Goal: Task Accomplishment & Management: Manage account settings

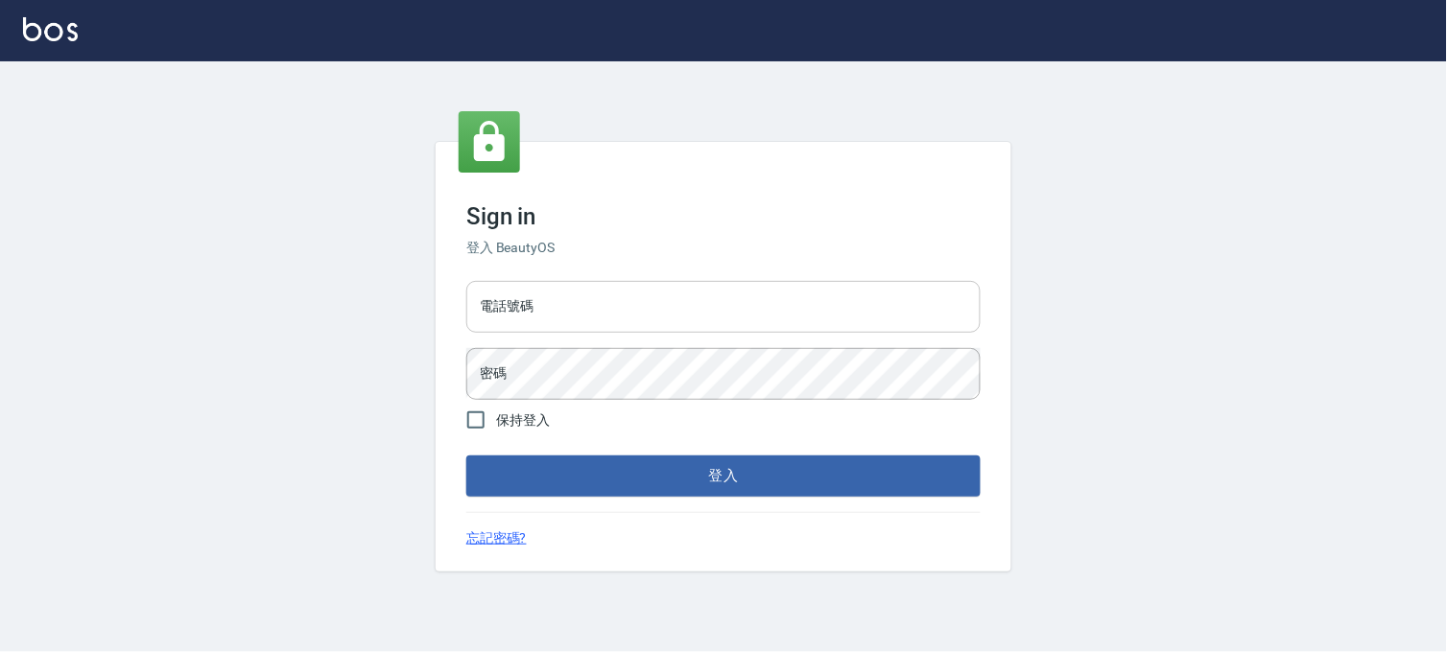
click at [705, 294] on input "電話號碼" at bounding box center [723, 307] width 514 height 52
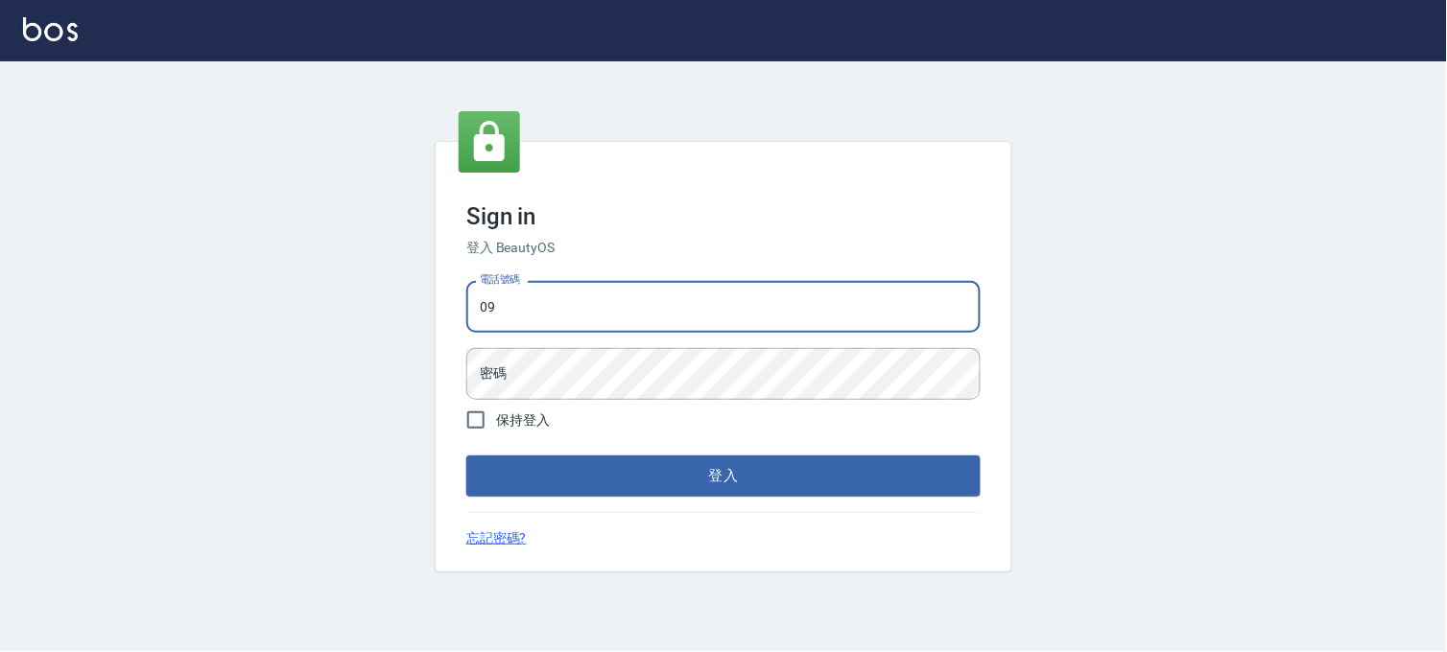
type input "0936888819"
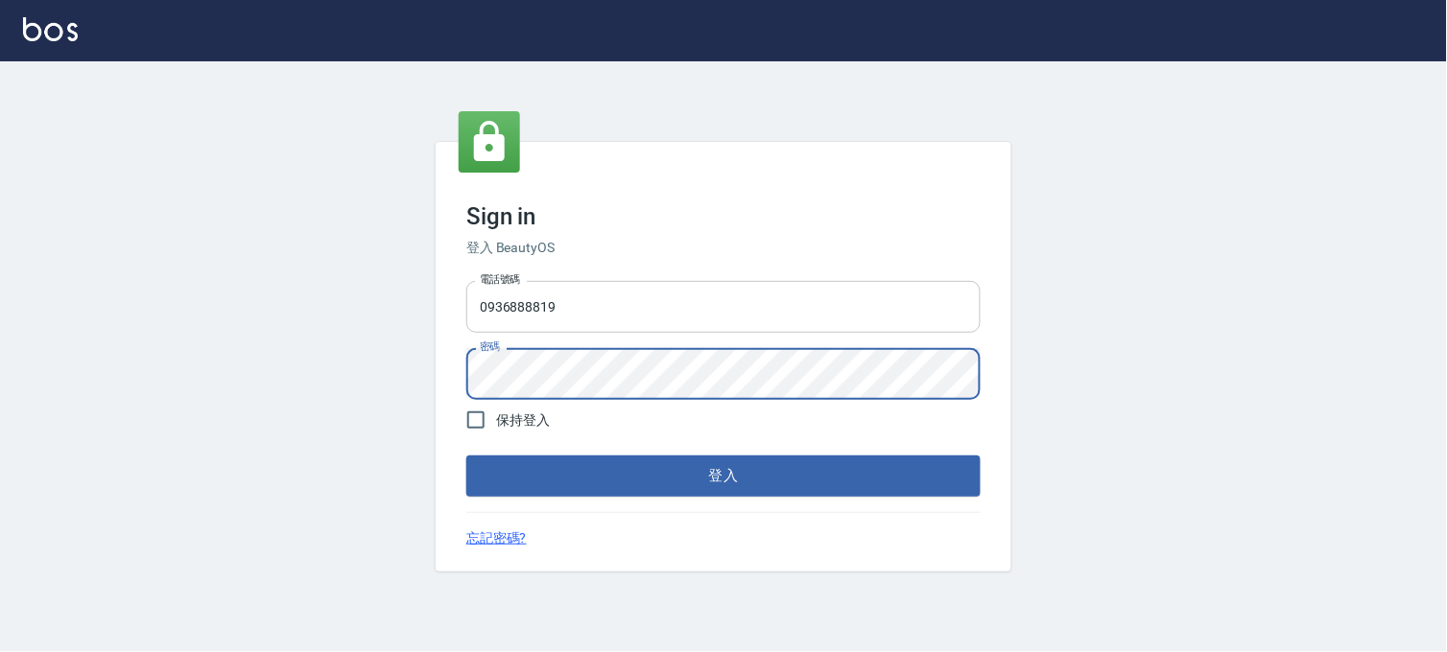
click at [466, 456] on button "登入" at bounding box center [723, 476] width 514 height 40
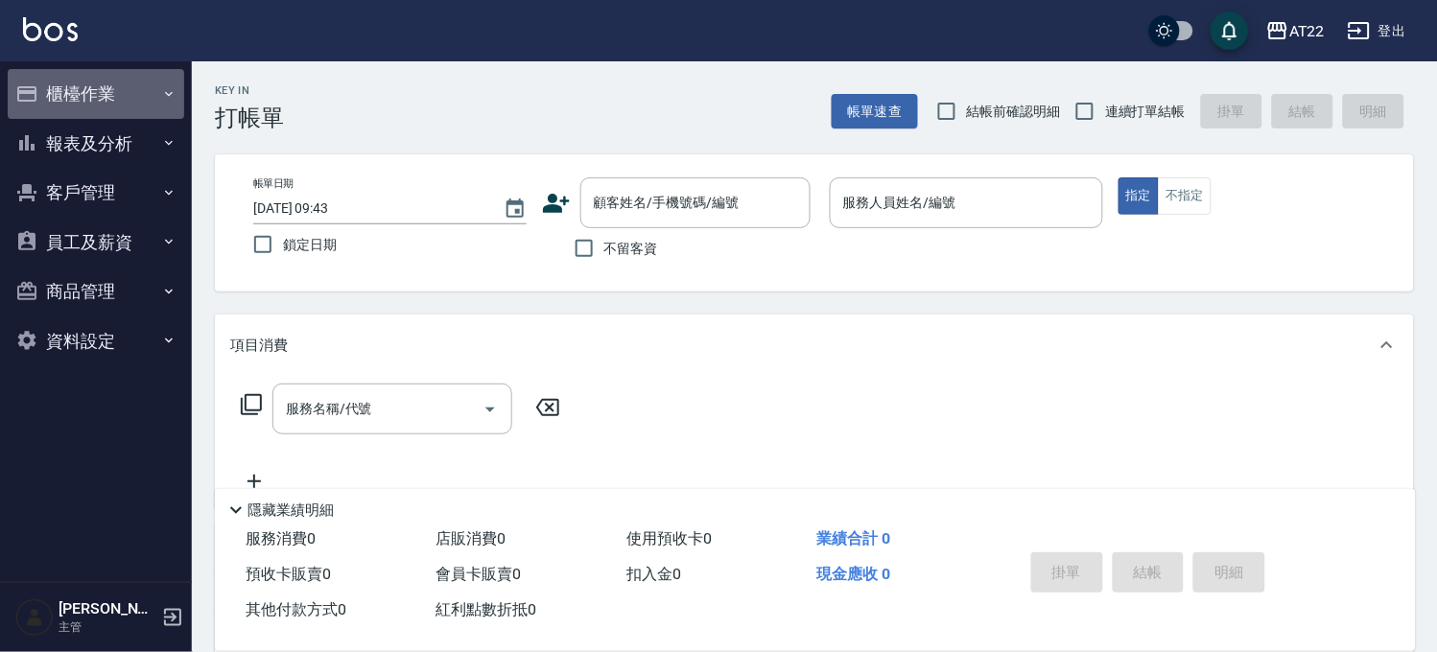
click at [140, 94] on button "櫃檯作業" at bounding box center [96, 94] width 176 height 50
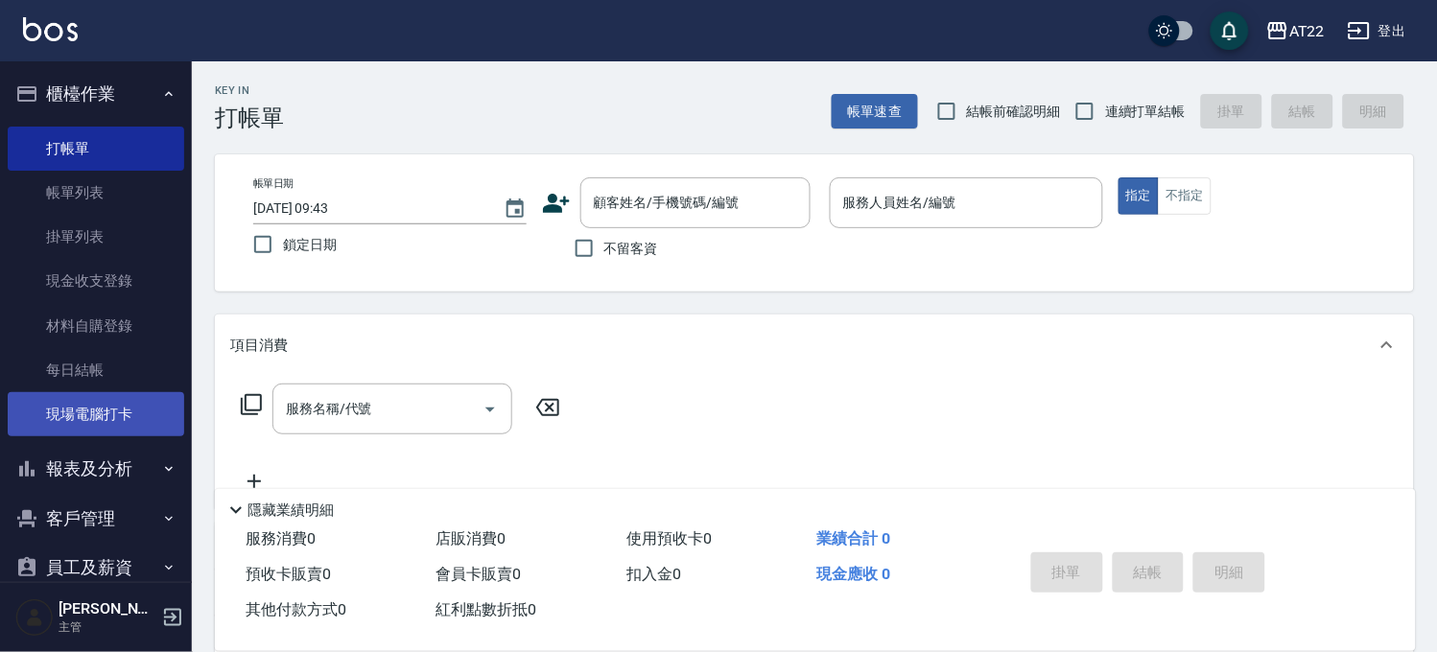
click at [63, 422] on link "現場電腦打卡" at bounding box center [96, 414] width 176 height 44
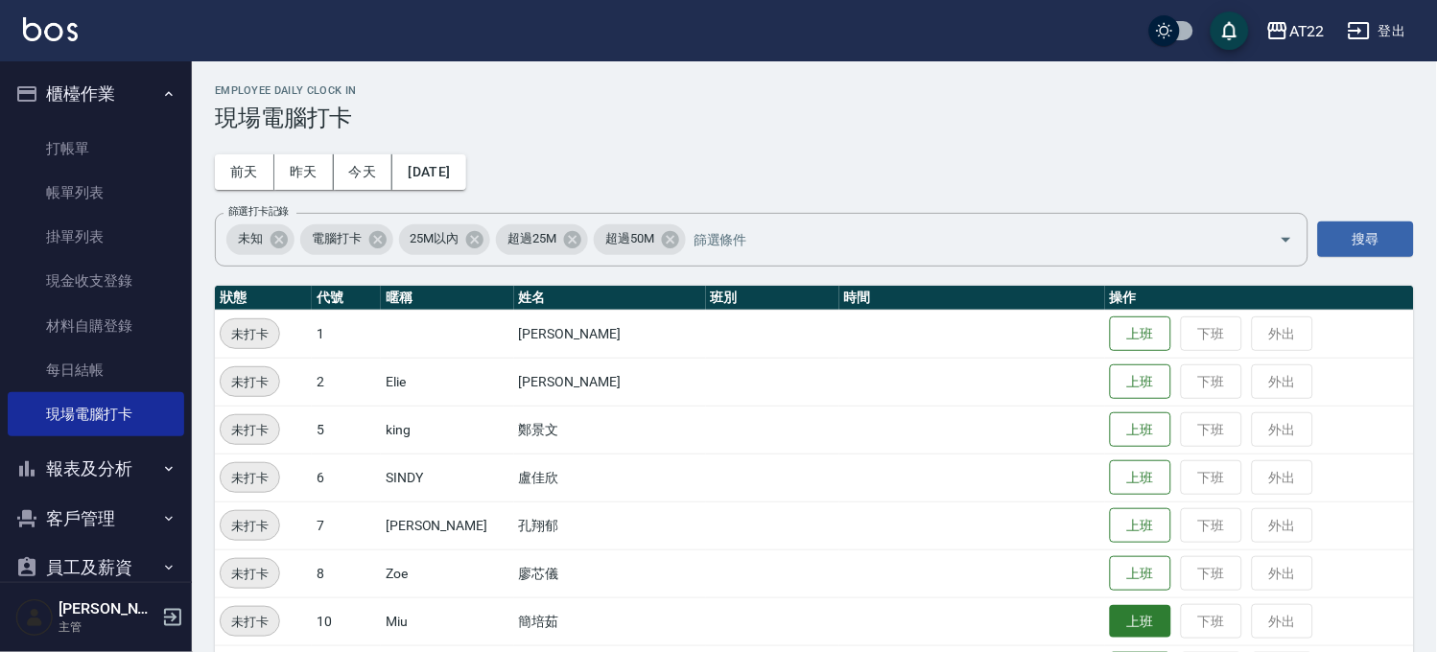
click at [1110, 614] on button "上班" at bounding box center [1140, 622] width 61 height 34
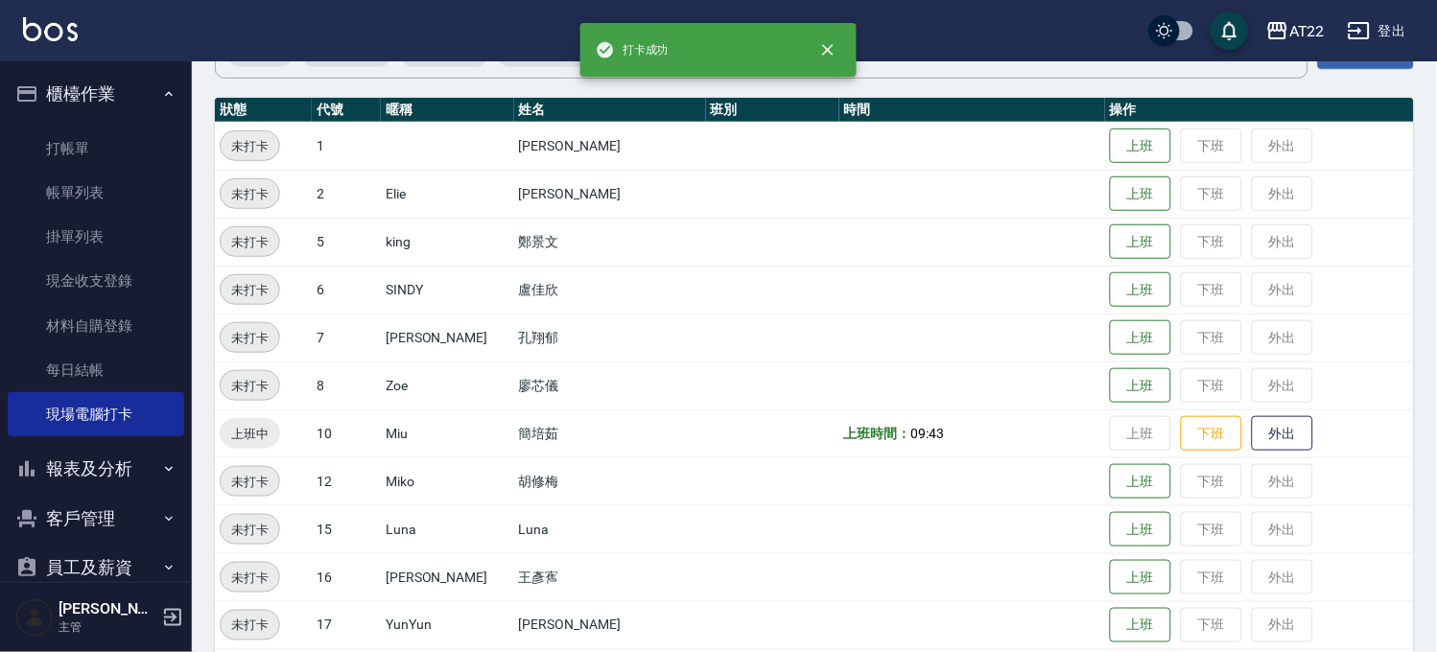
scroll to position [213, 0]
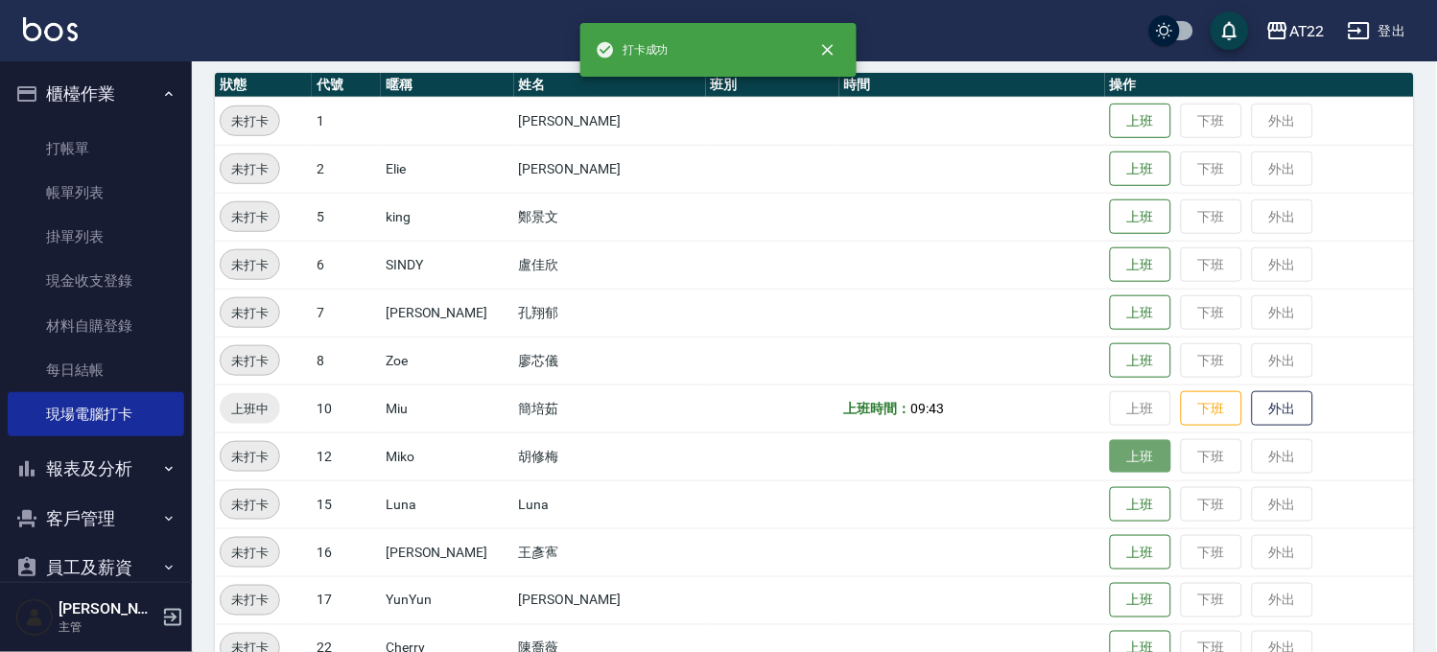
click at [1110, 463] on button "上班" at bounding box center [1140, 457] width 61 height 34
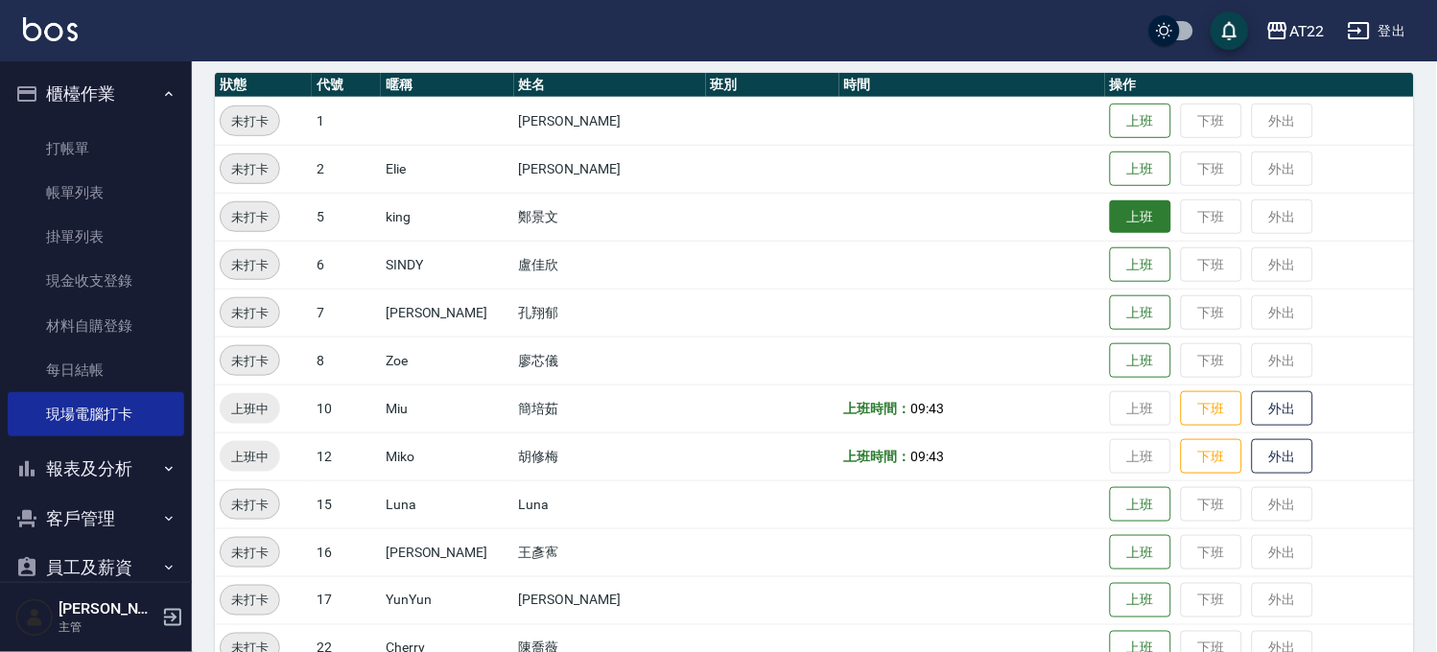
click at [1122, 221] on button "上班" at bounding box center [1140, 217] width 61 height 34
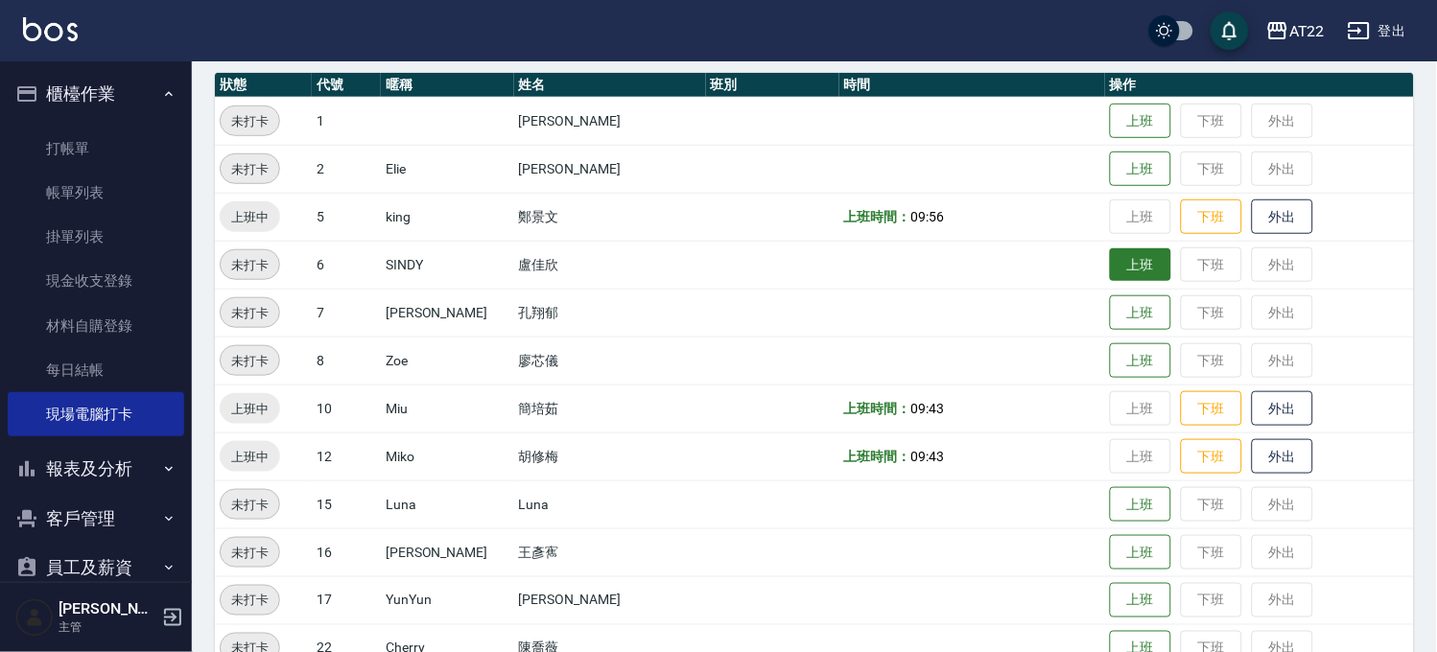
click at [1110, 257] on button "上班" at bounding box center [1140, 265] width 61 height 34
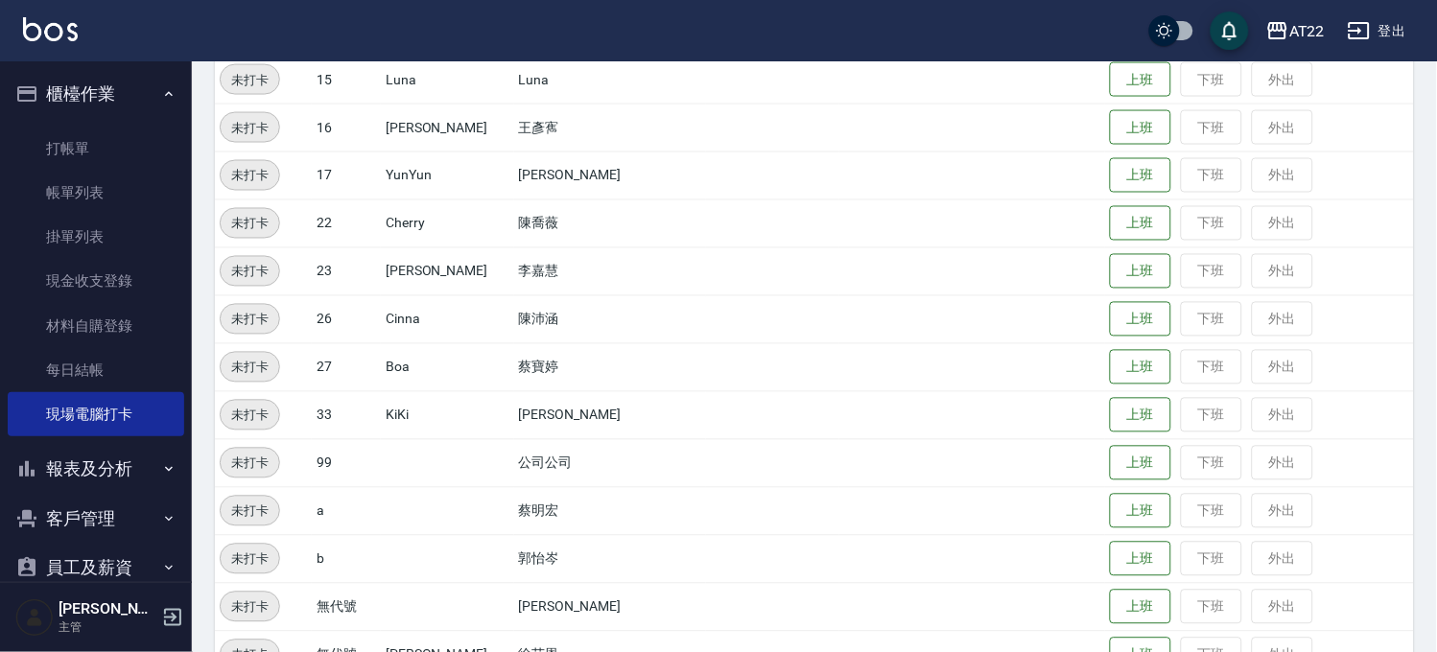
scroll to position [639, 0]
click at [1110, 317] on button "上班" at bounding box center [1140, 319] width 61 height 34
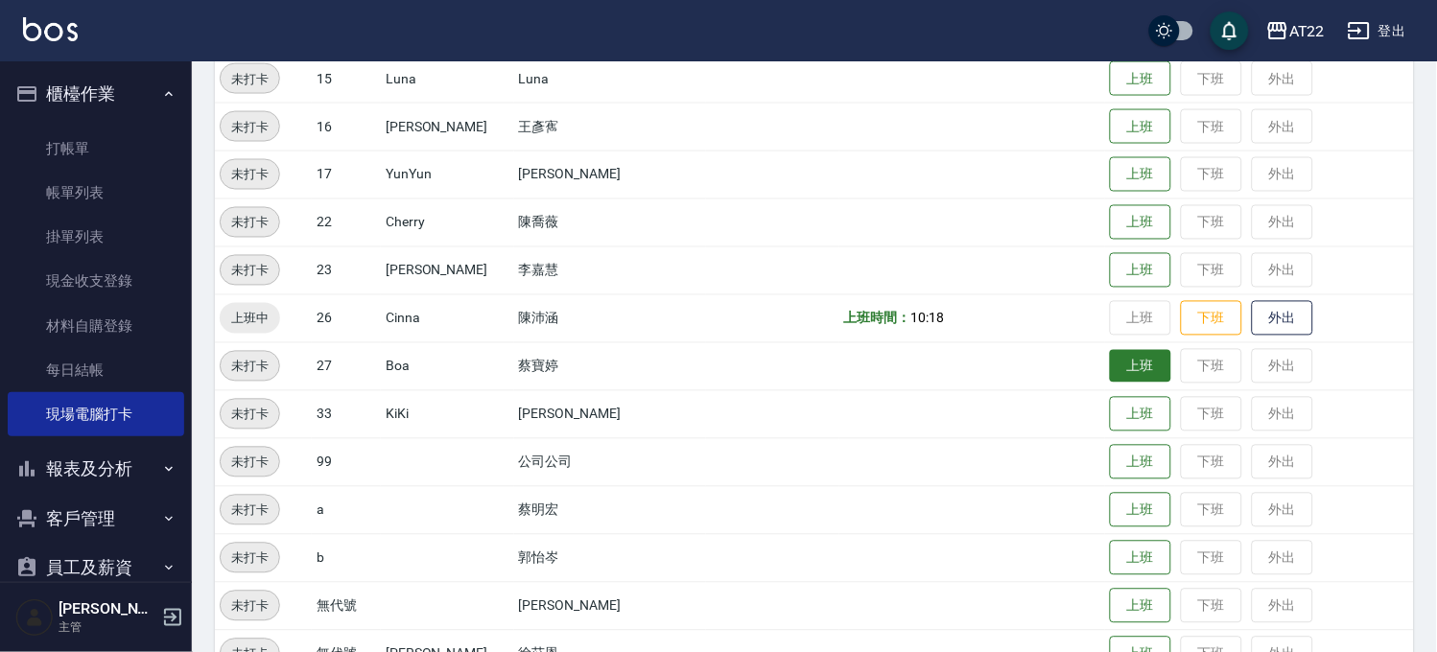
click at [1110, 366] on button "上班" at bounding box center [1140, 367] width 61 height 34
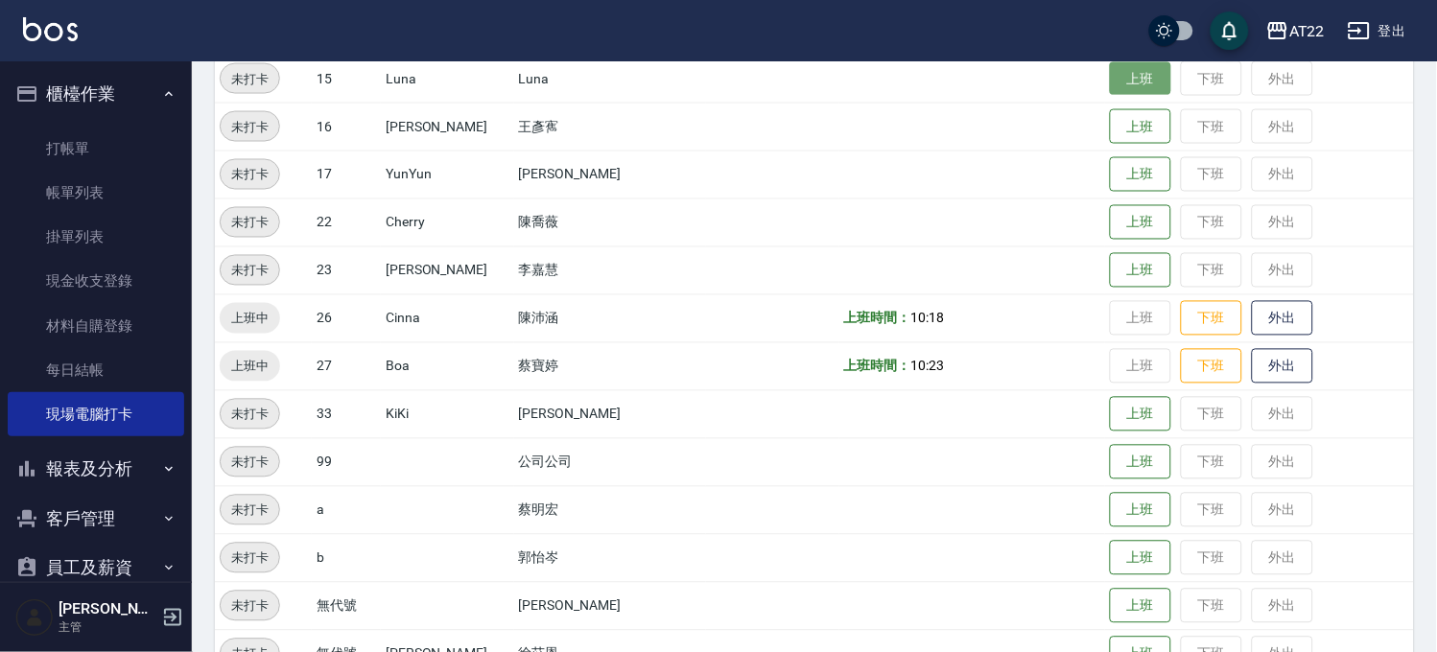
click at [1110, 83] on button "上班" at bounding box center [1140, 79] width 61 height 34
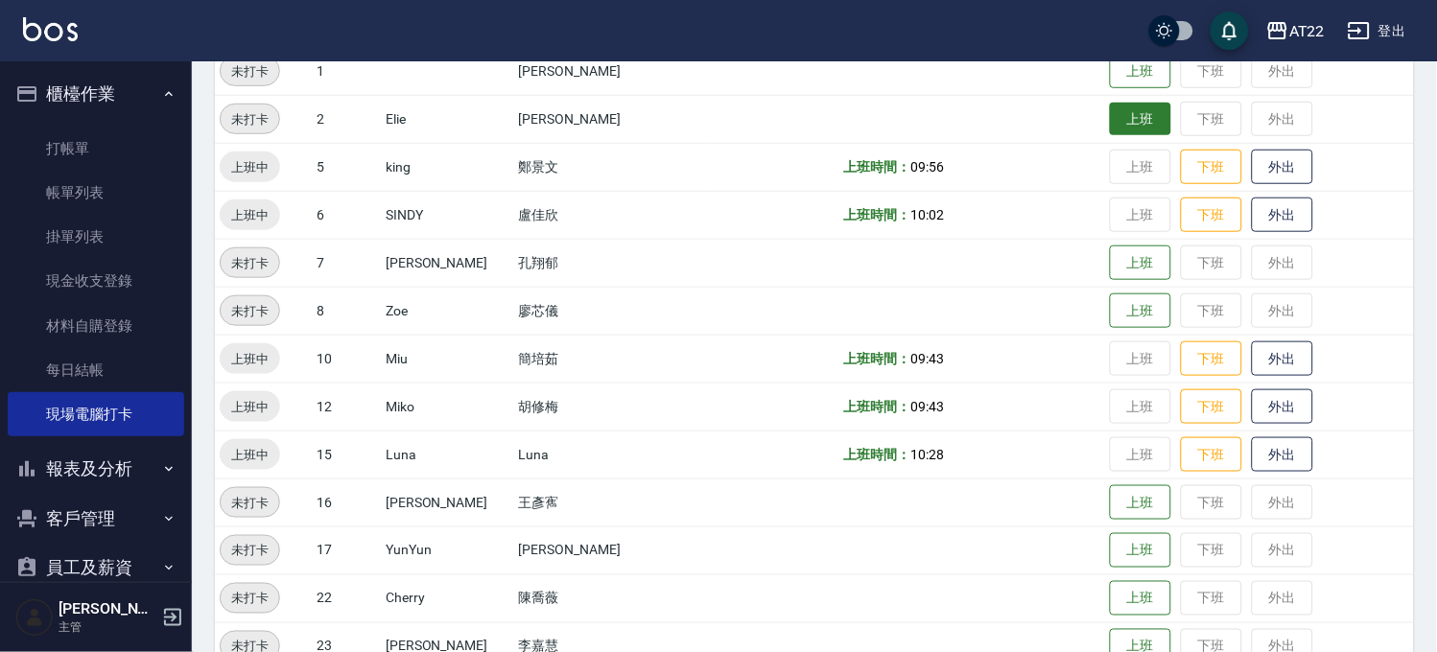
scroll to position [106, 0]
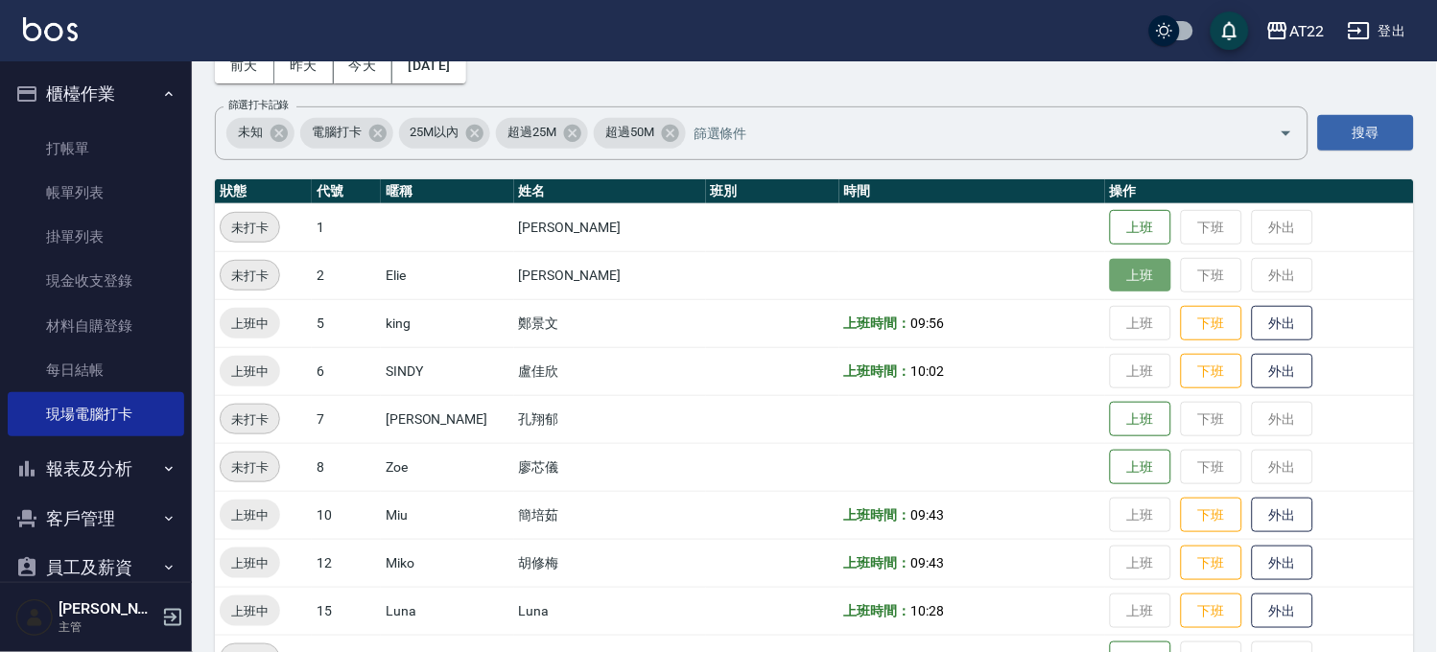
click at [1115, 274] on button "上班" at bounding box center [1140, 276] width 61 height 34
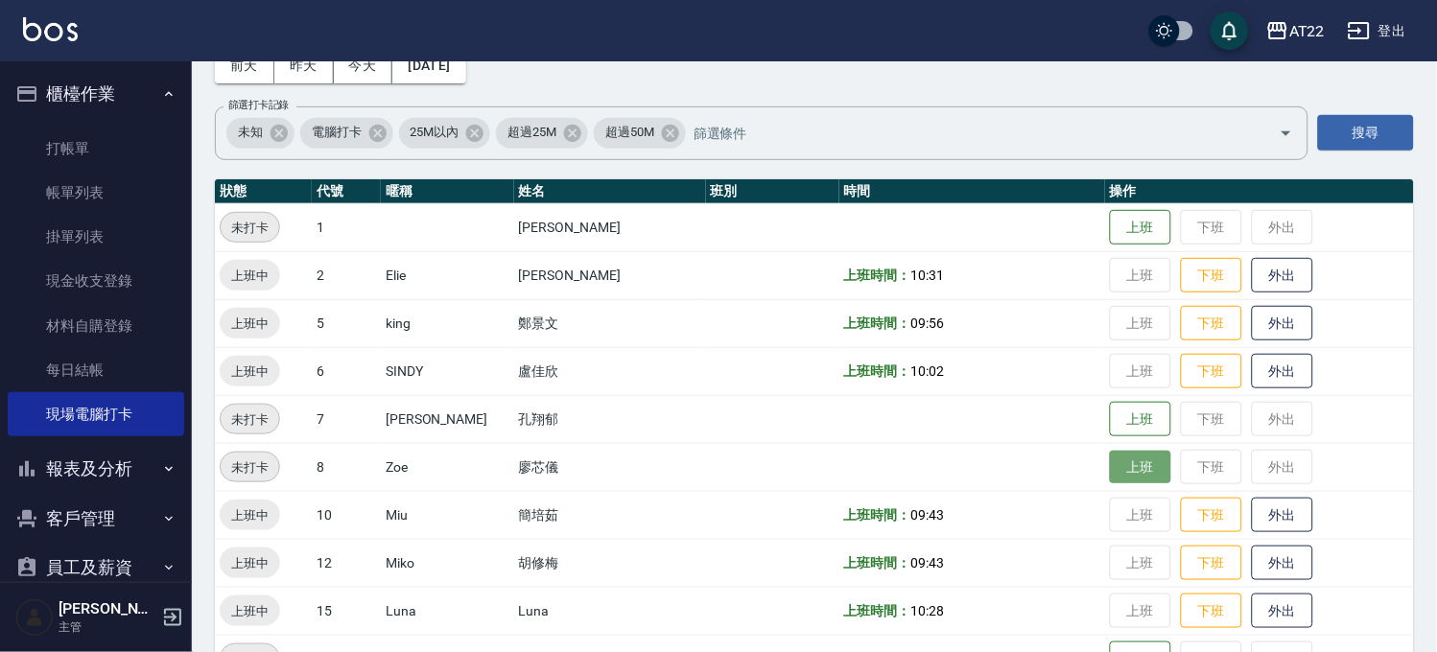
click at [1117, 457] on button "上班" at bounding box center [1140, 468] width 61 height 34
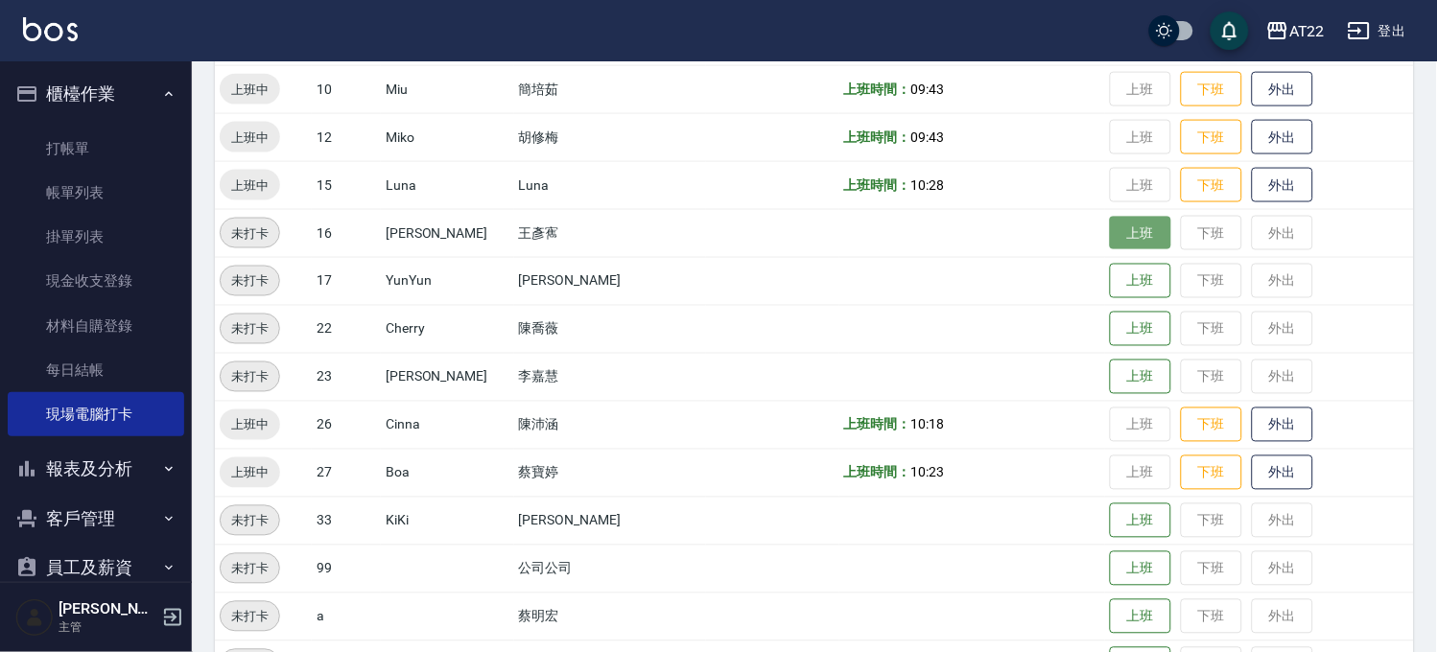
click at [1115, 238] on button "上班" at bounding box center [1140, 234] width 61 height 34
click at [82, 472] on button "報表及分析" at bounding box center [96, 469] width 176 height 50
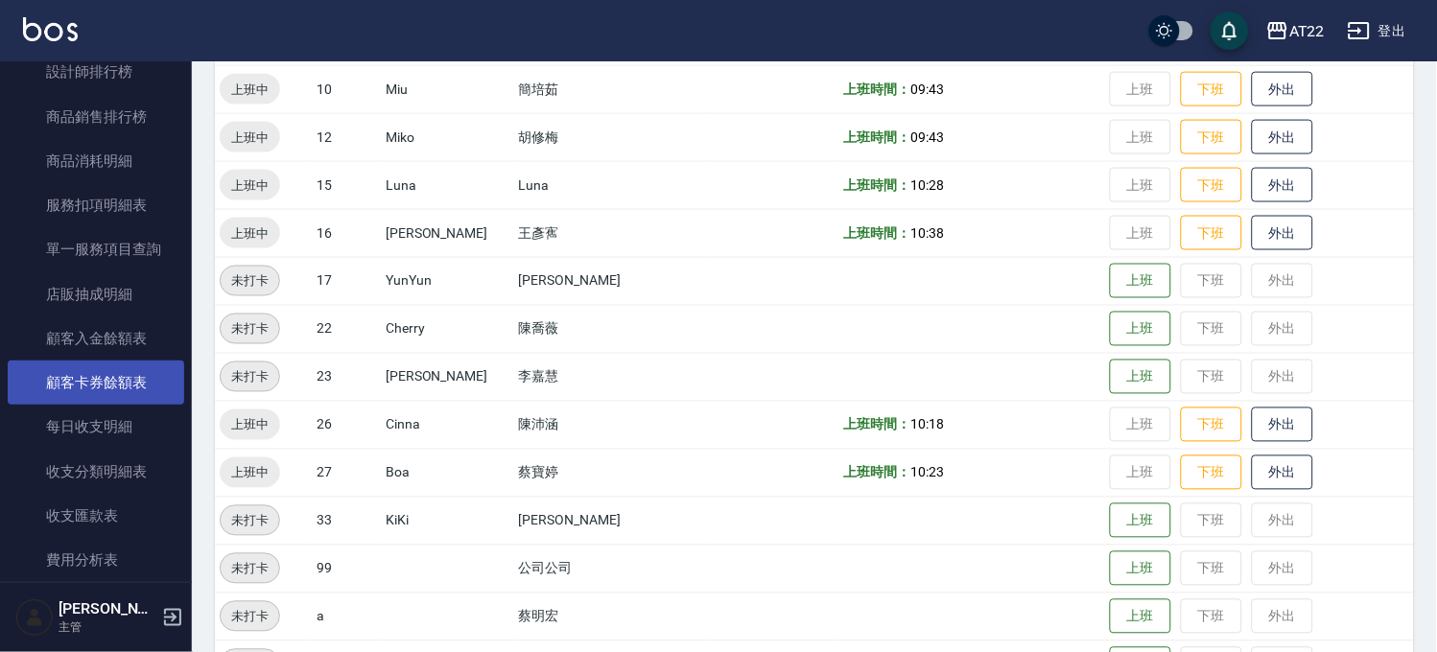
scroll to position [847, 0]
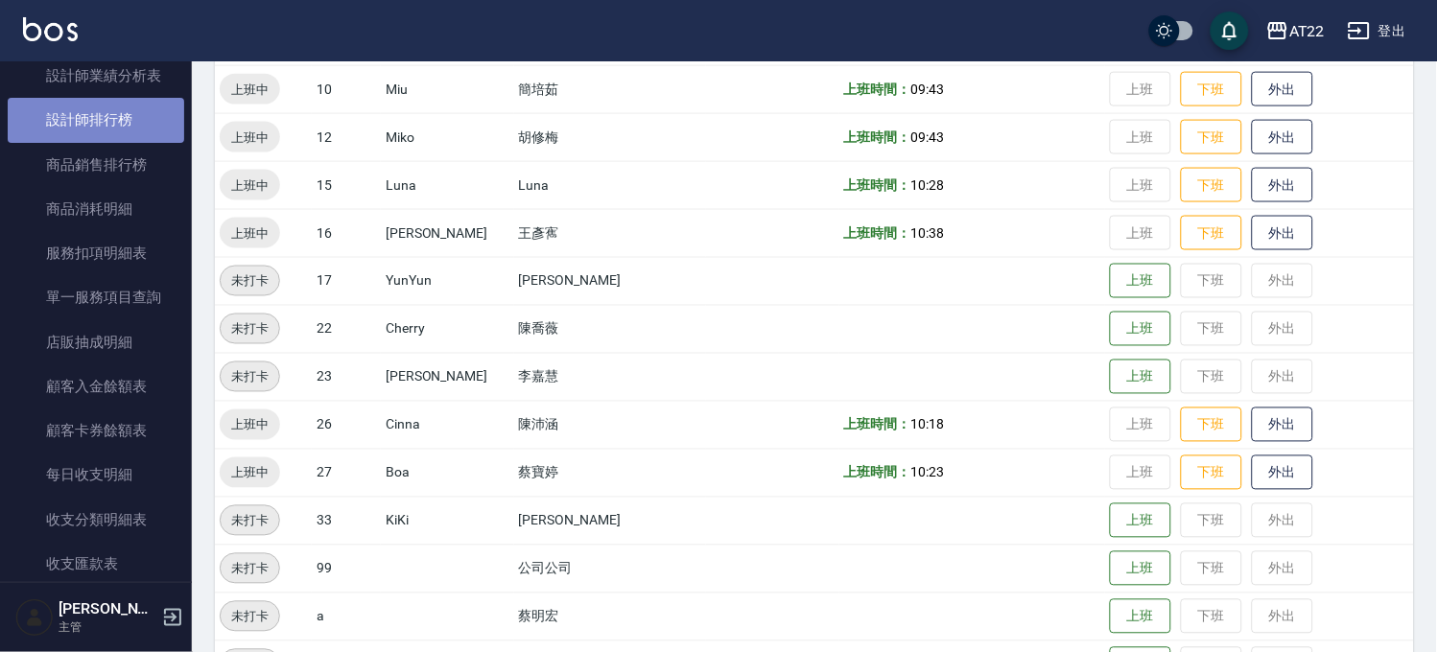
click at [145, 112] on link "設計師排行榜" at bounding box center [96, 120] width 176 height 44
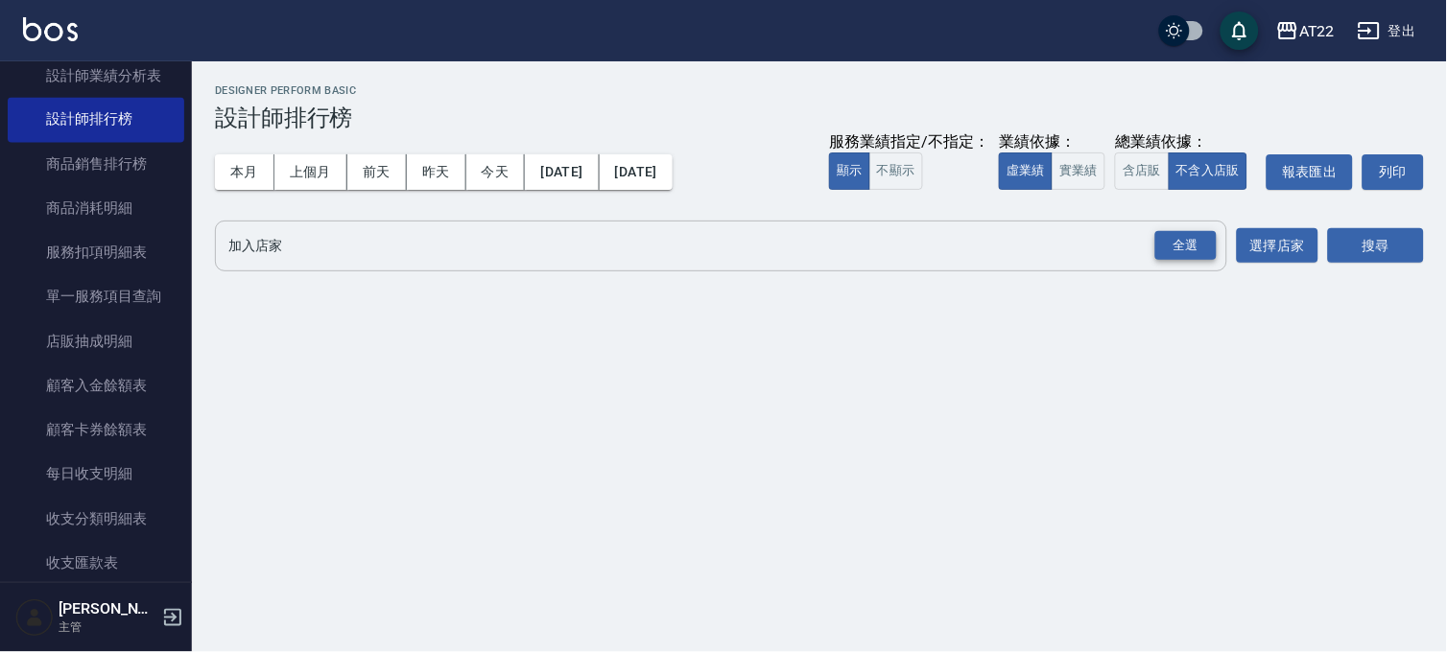
click at [1191, 233] on div "全選" at bounding box center [1185, 246] width 61 height 30
click at [1404, 242] on button "搜尋" at bounding box center [1376, 246] width 96 height 35
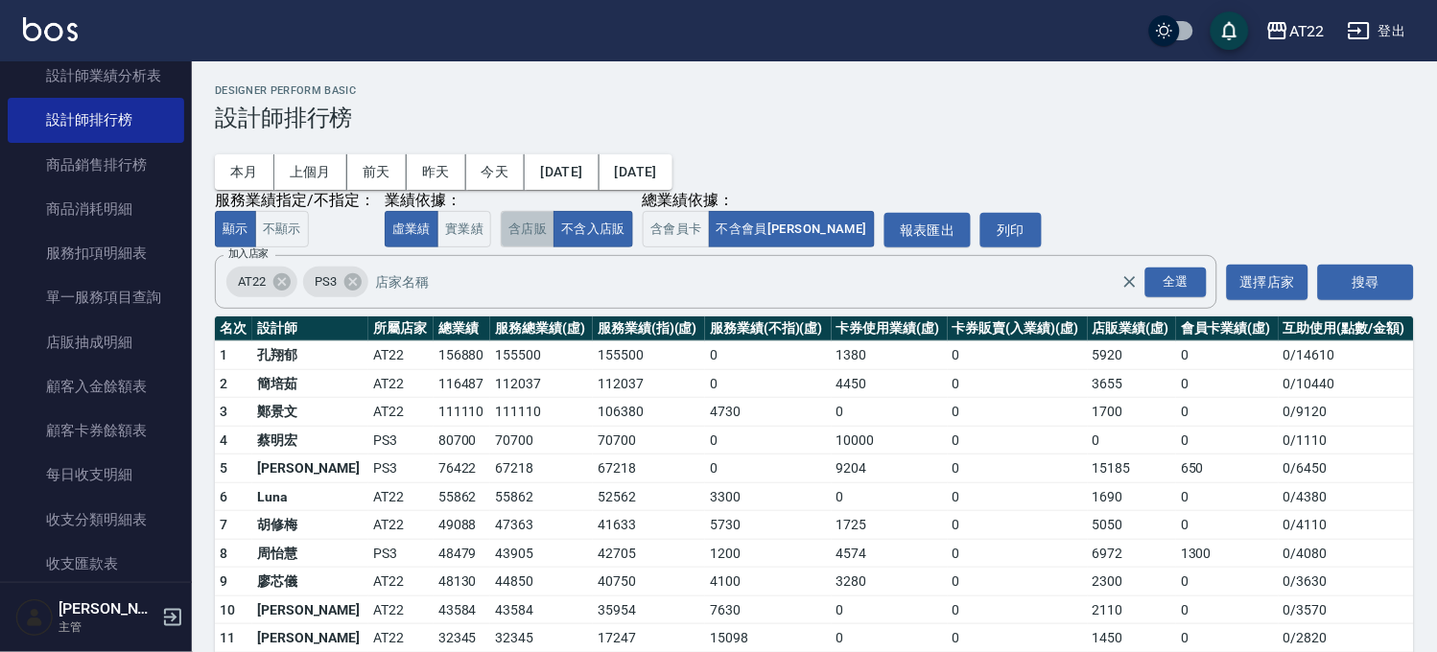
click at [514, 225] on button "含店販" at bounding box center [528, 229] width 54 height 37
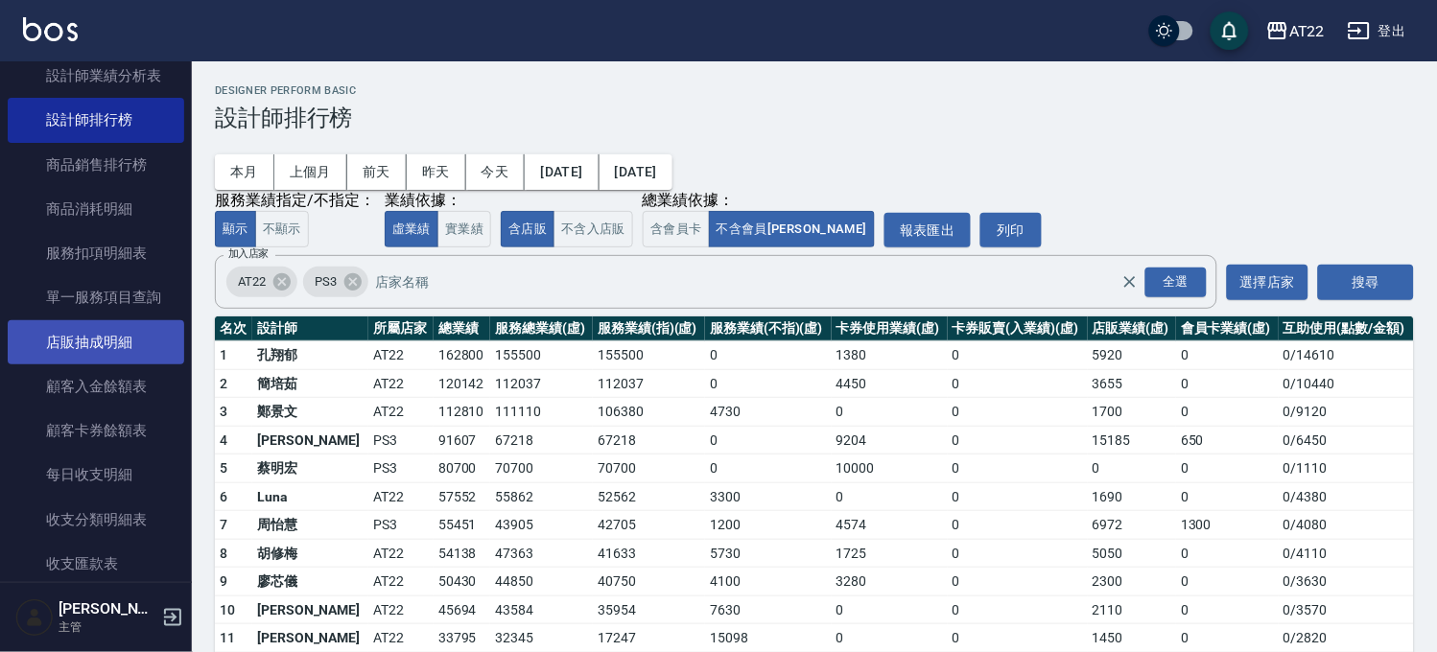
scroll to position [1166, 0]
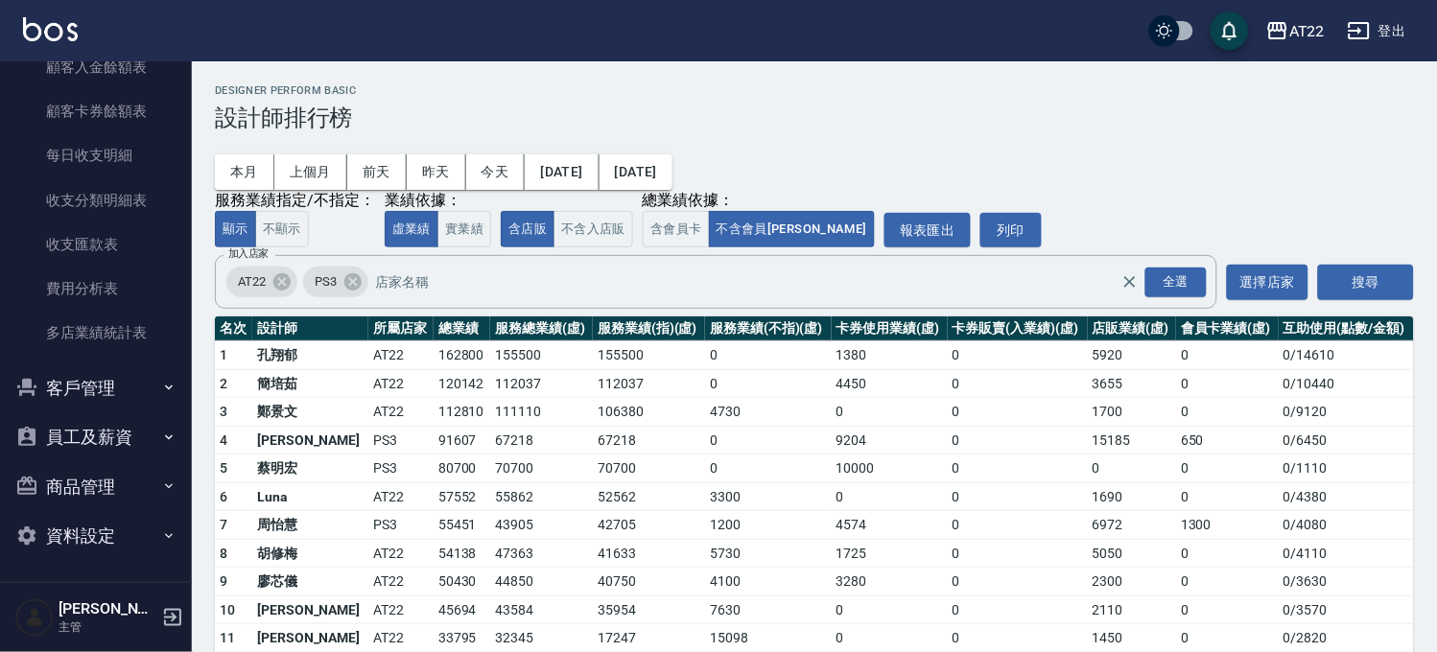
click at [101, 404] on button "客戶管理" at bounding box center [96, 389] width 176 height 50
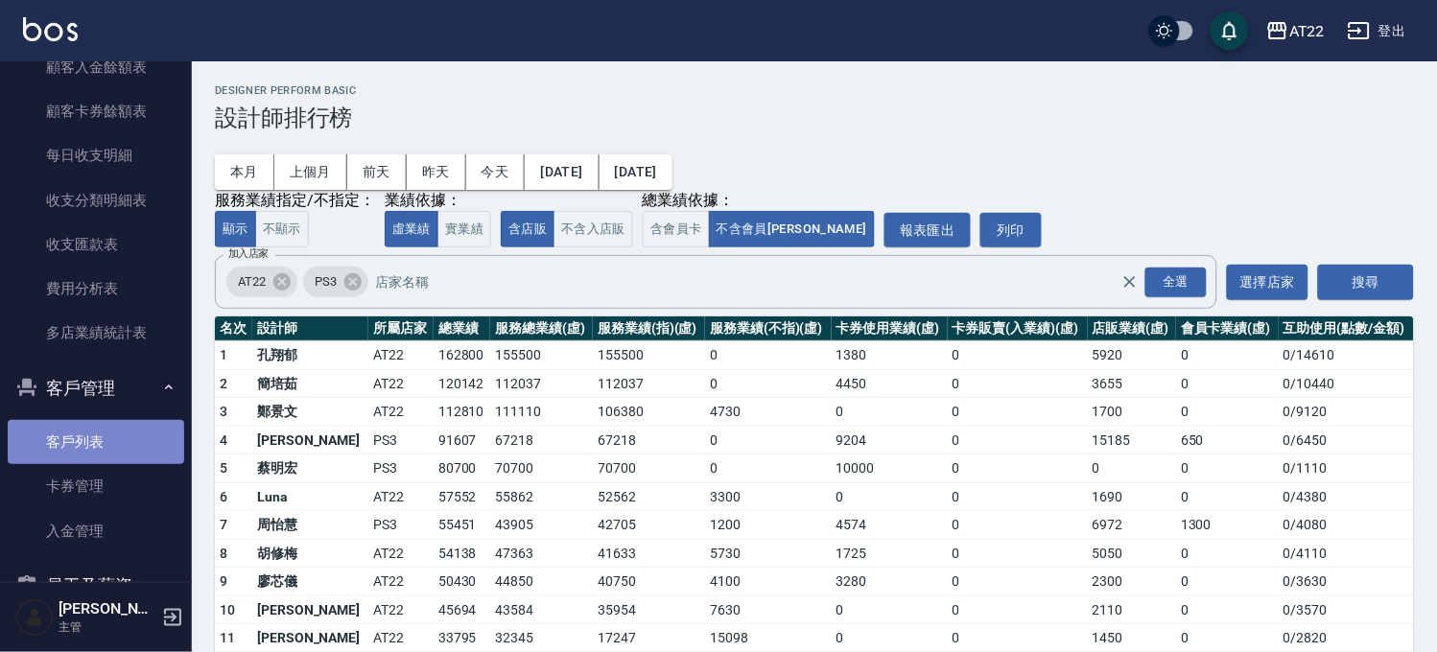
click at [106, 436] on link "客戶列表" at bounding box center [96, 442] width 176 height 44
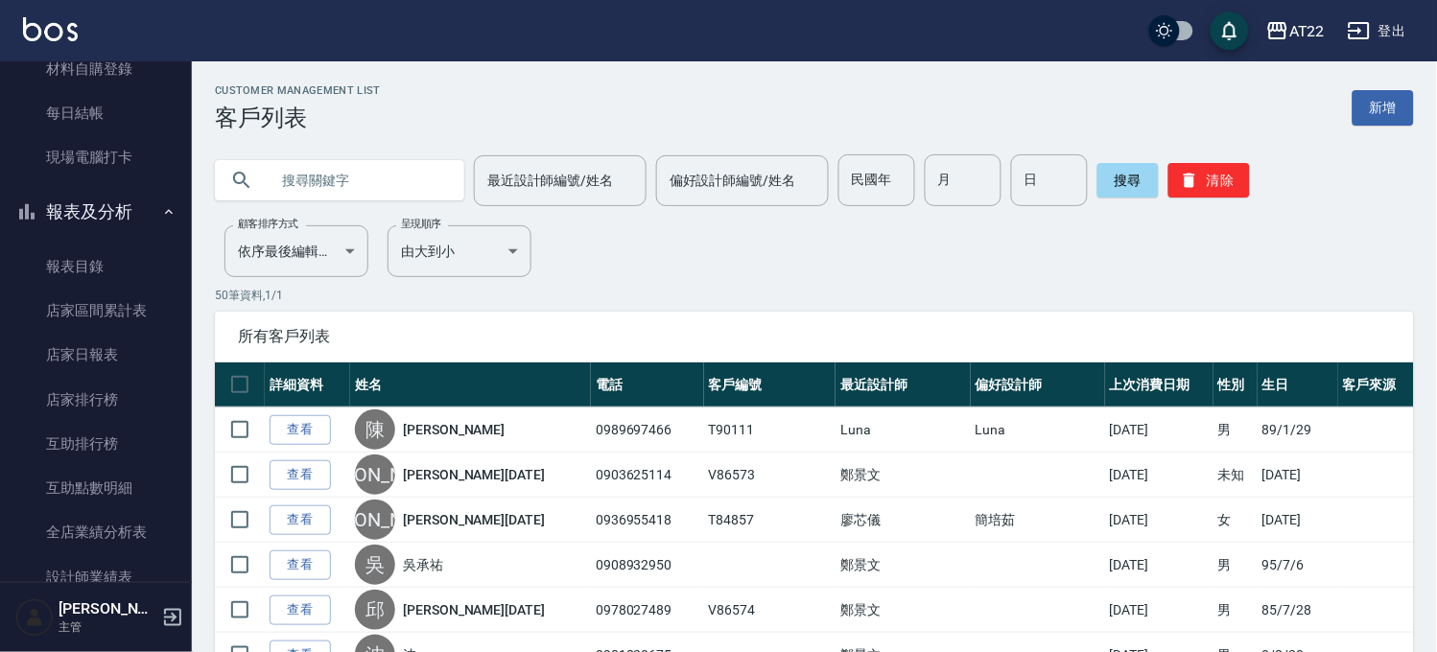
scroll to position [207, 0]
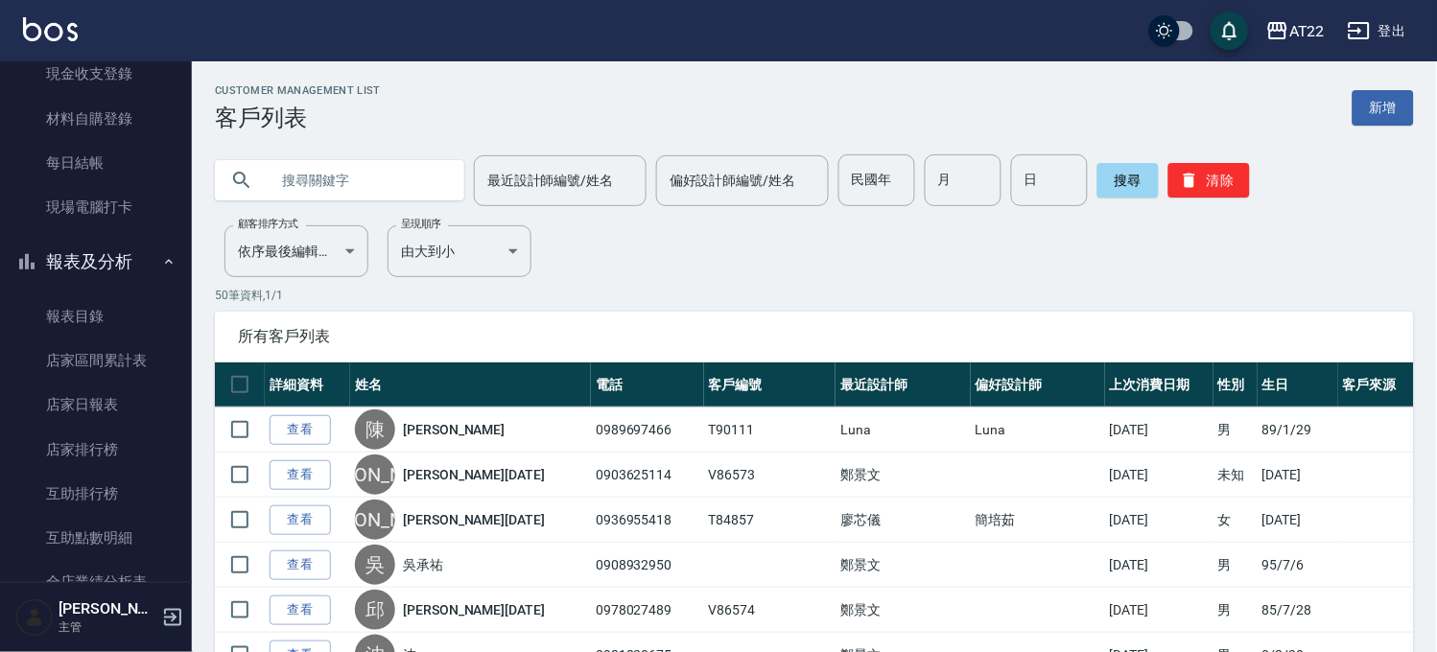
click at [98, 274] on button "報表及分析" at bounding box center [96, 262] width 176 height 50
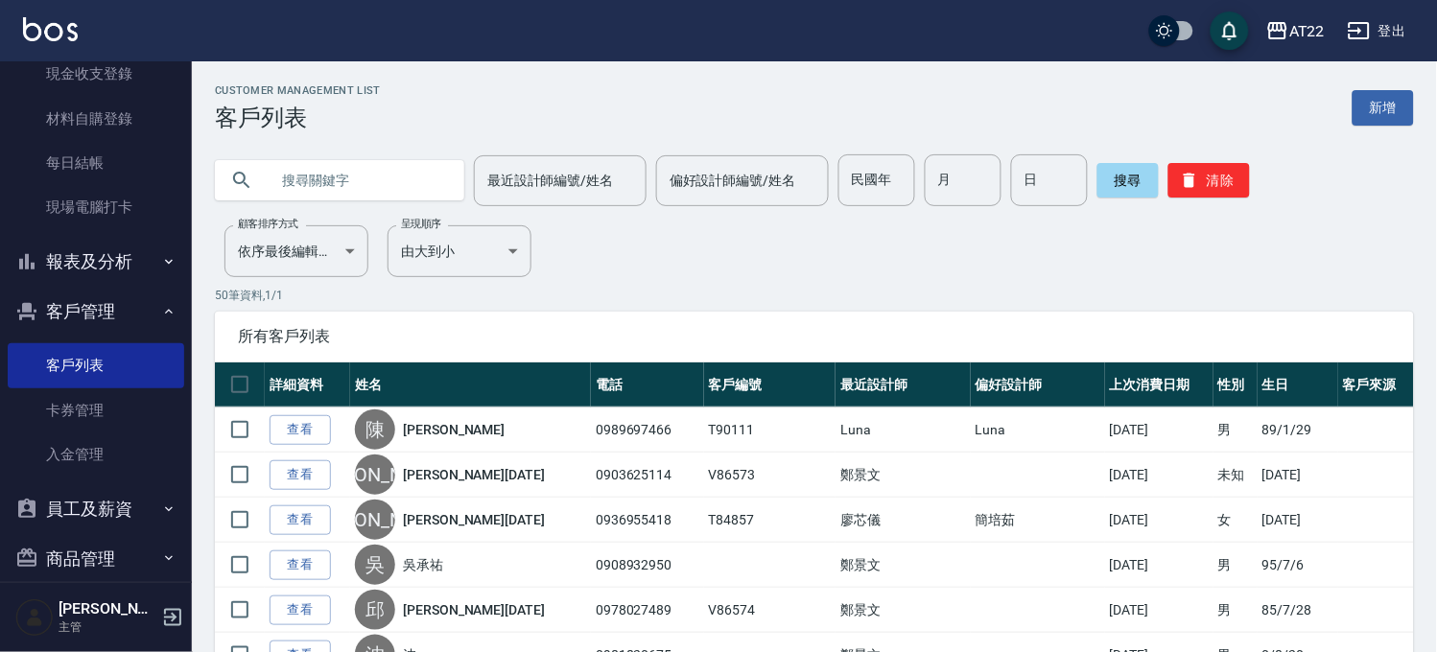
scroll to position [0, 0]
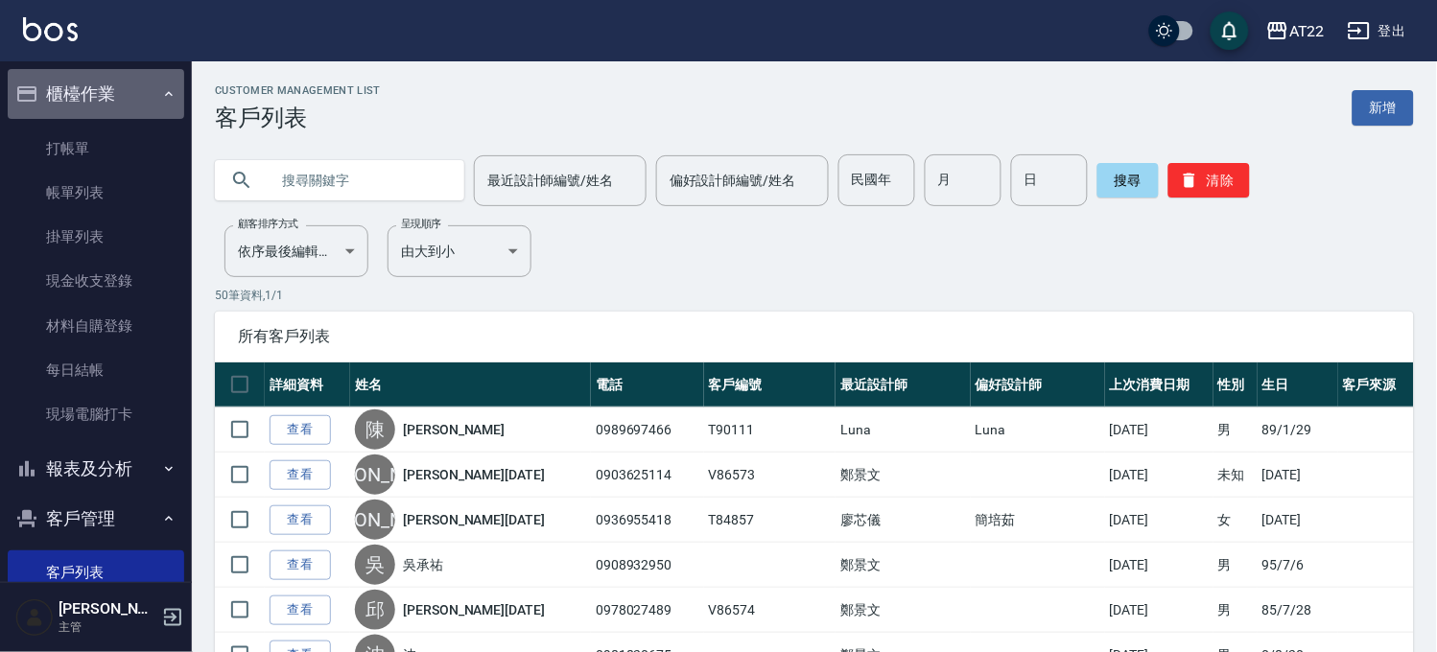
click at [129, 108] on button "櫃檯作業" at bounding box center [96, 94] width 176 height 50
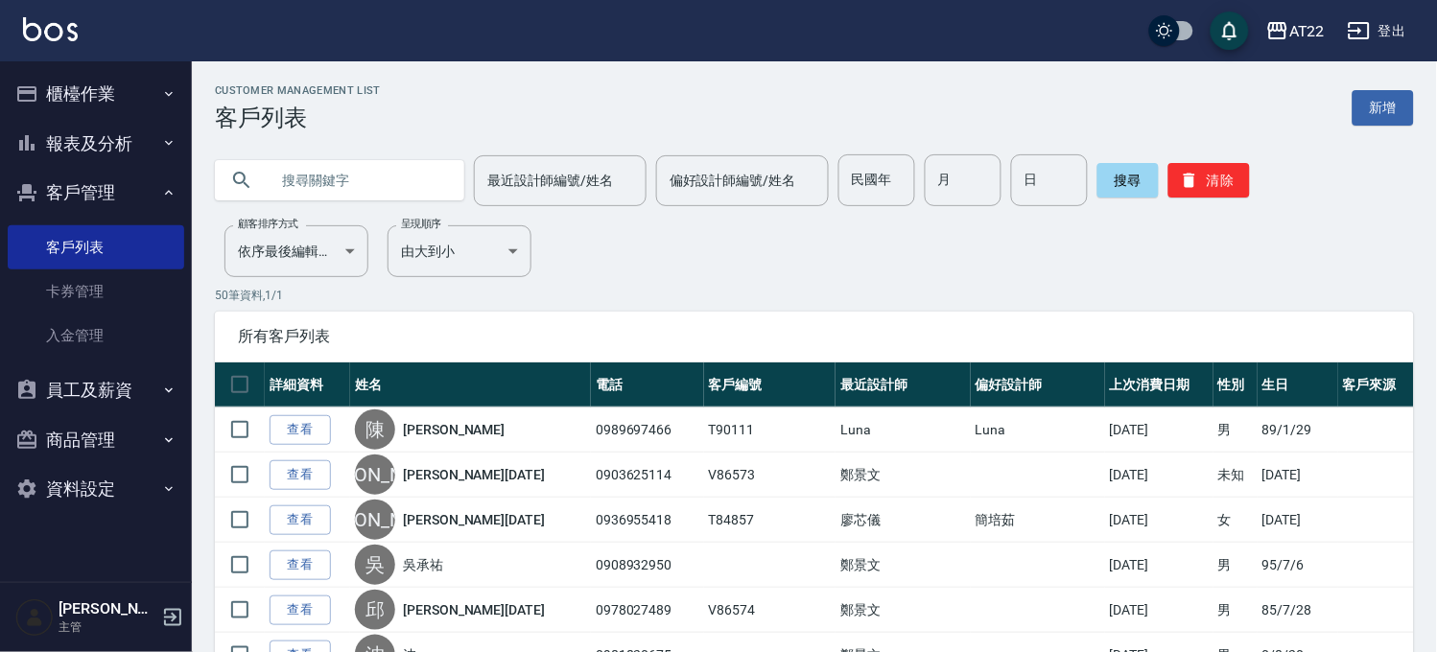
click at [317, 196] on input "text" at bounding box center [359, 180] width 180 height 52
type input "0983033757"
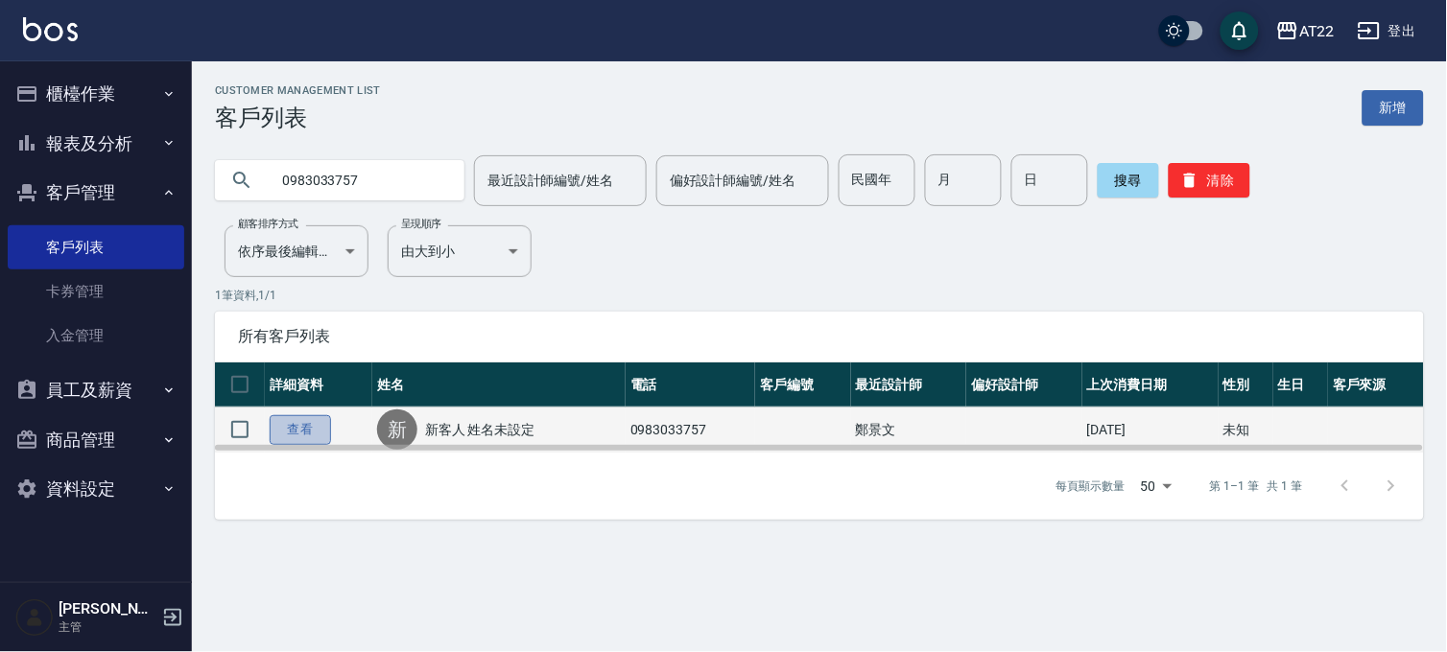
click at [323, 425] on link "查看" at bounding box center [300, 430] width 61 height 30
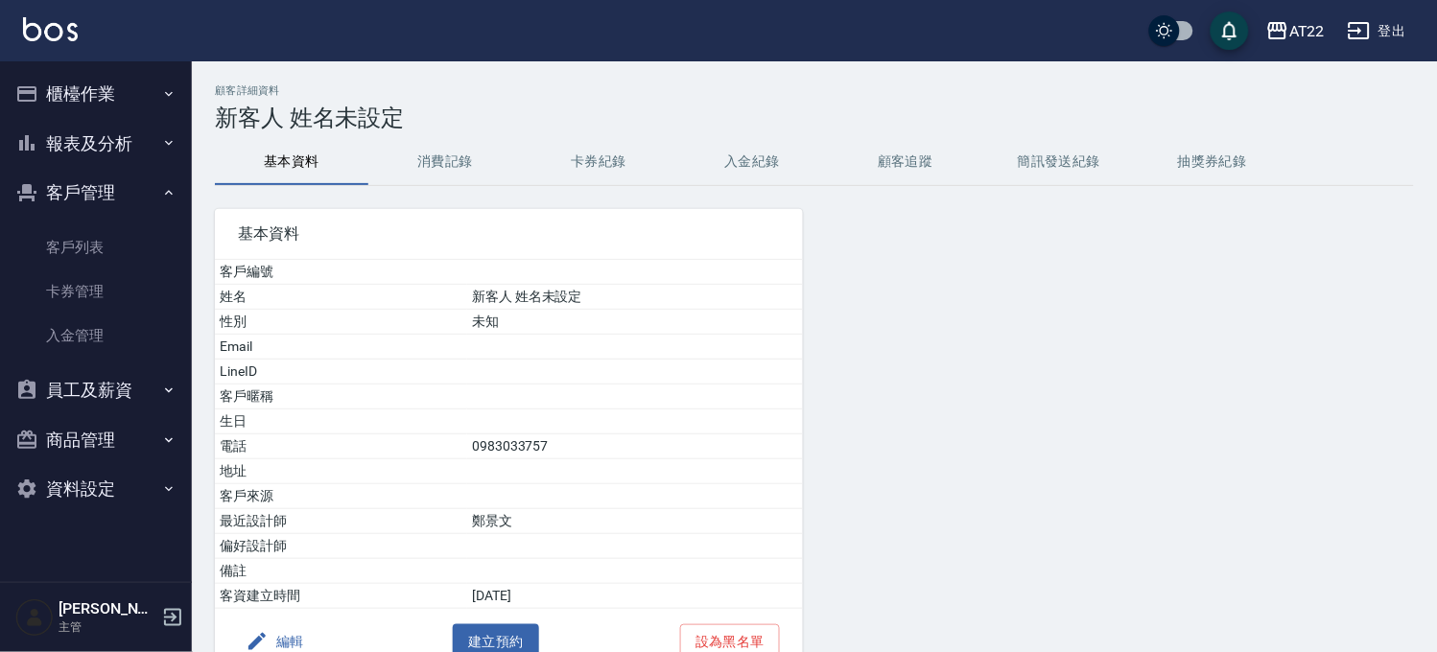
click at [436, 164] on button "消費記錄" at bounding box center [444, 162] width 153 height 46
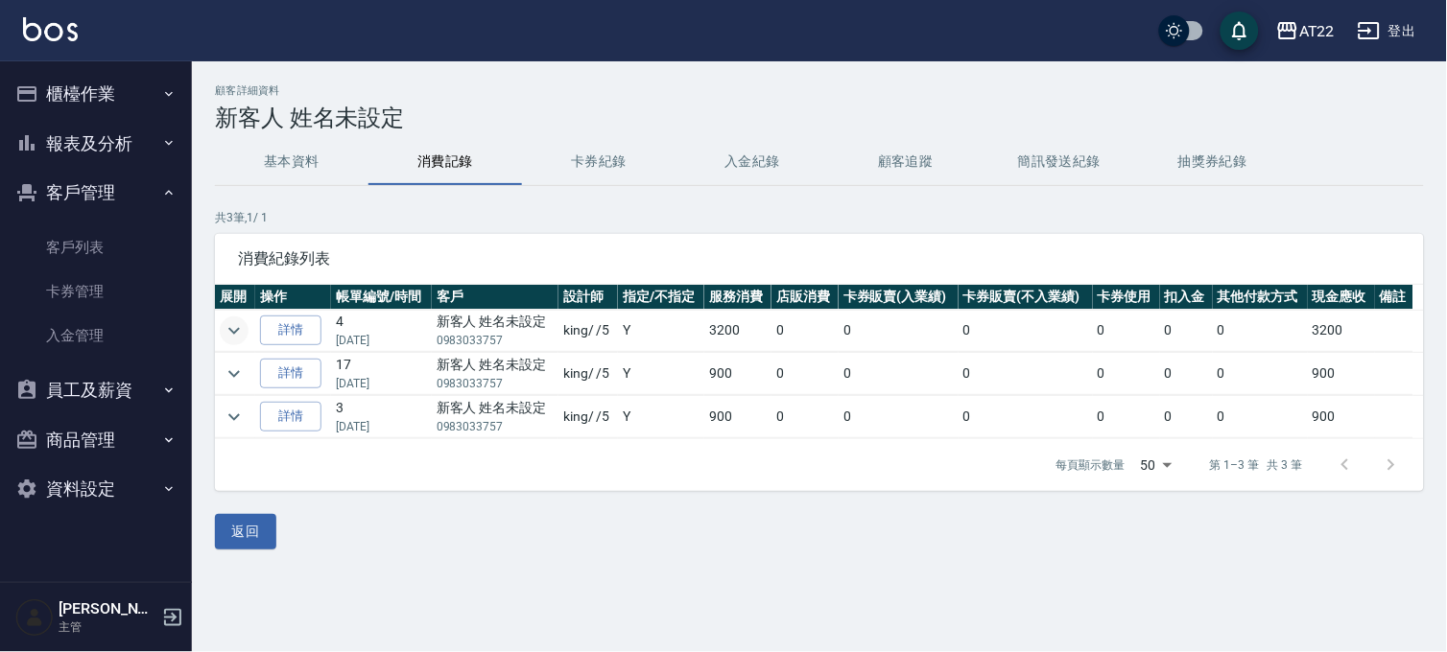
click at [244, 330] on icon "expand row" at bounding box center [234, 330] width 23 height 23
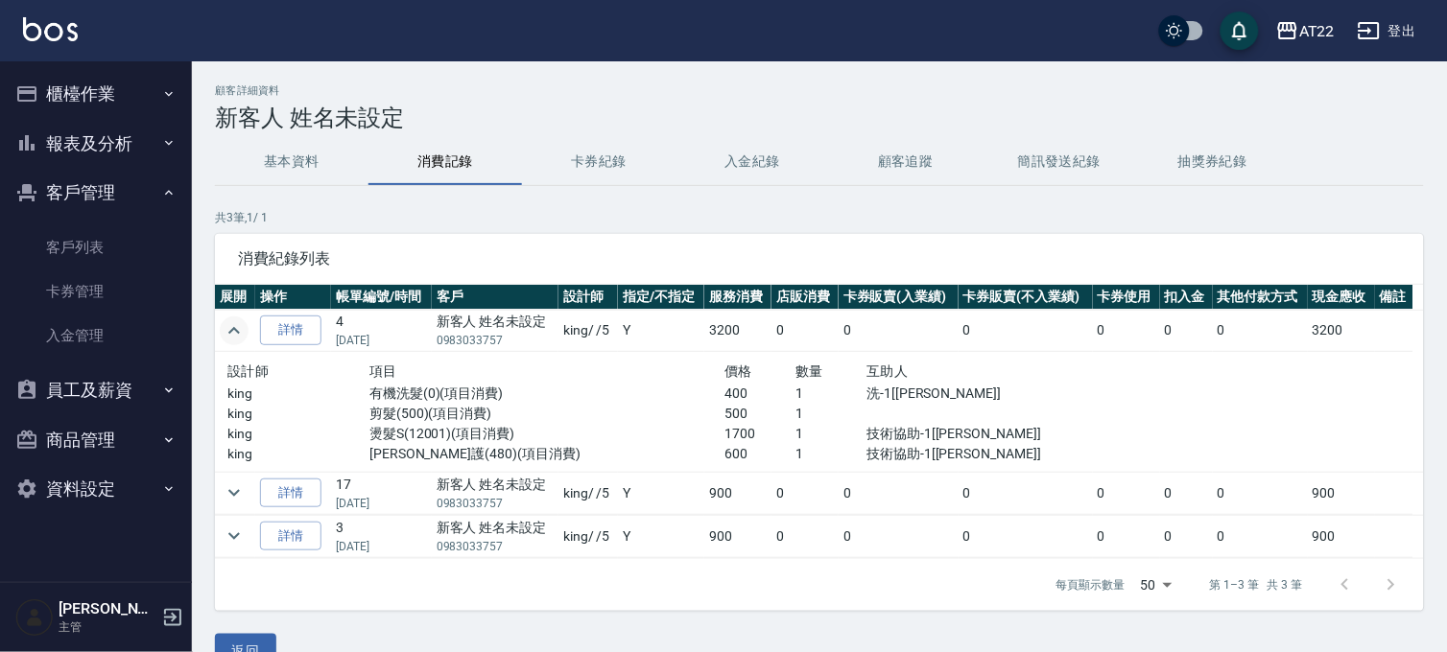
click at [235, 330] on icon "expand row" at bounding box center [234, 330] width 12 height 7
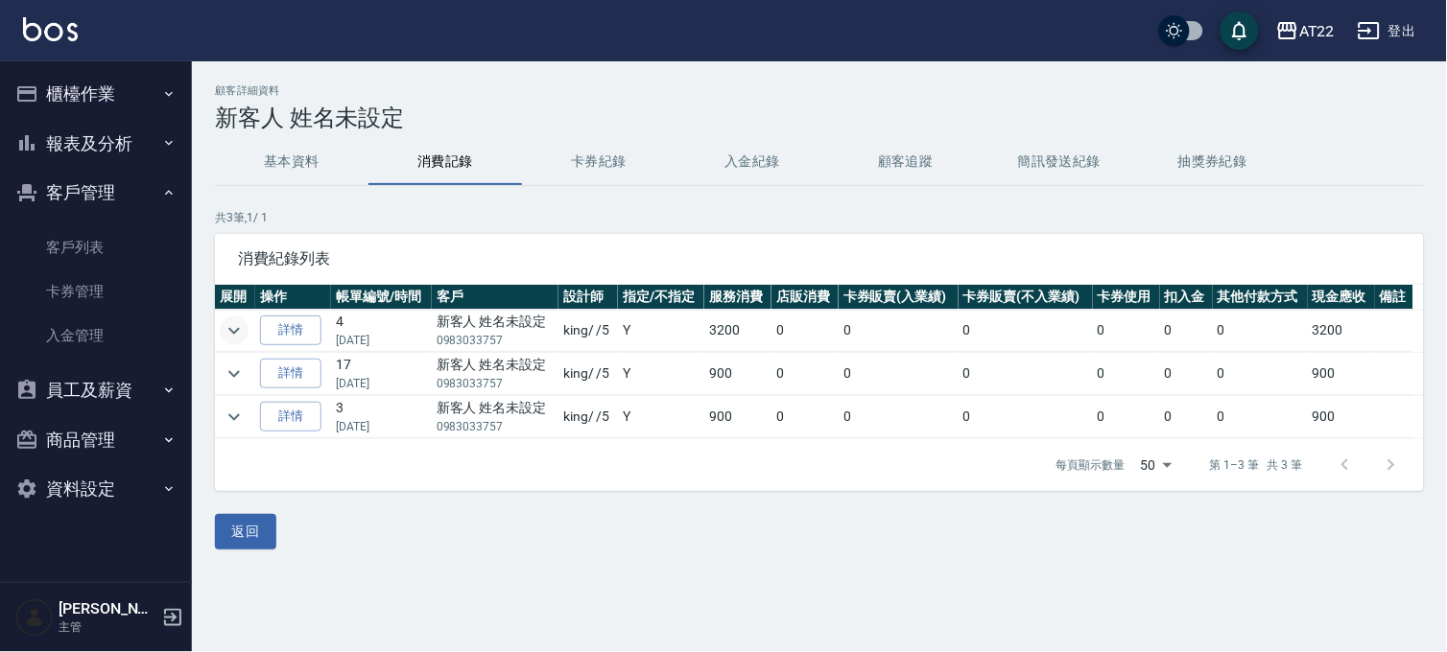
click at [235, 330] on icon "expand row" at bounding box center [234, 330] width 12 height 7
